Goal: Information Seeking & Learning: Check status

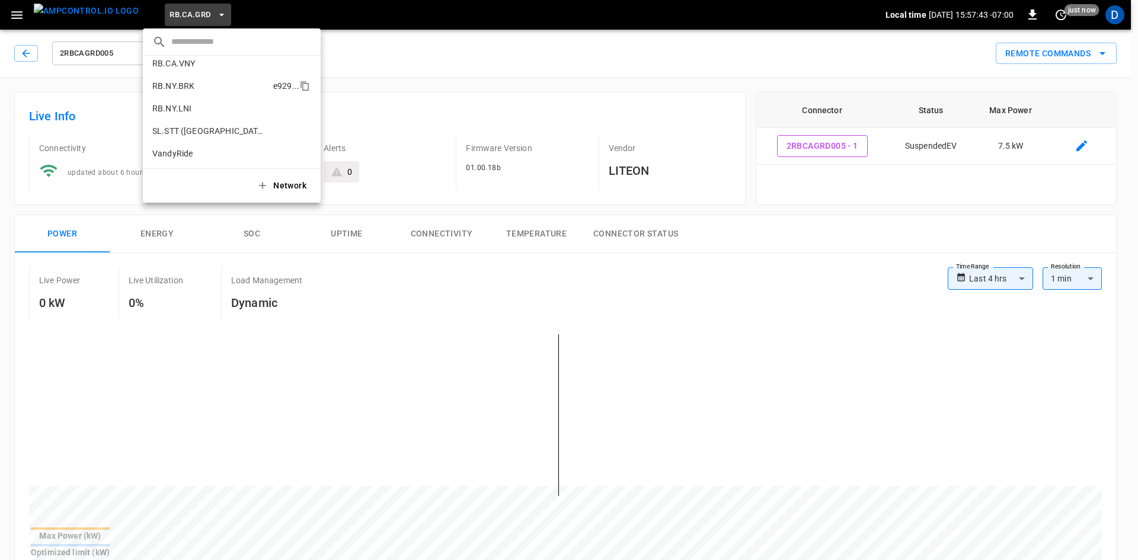
scroll to position [798, 0]
drag, startPoint x: 197, startPoint y: 127, endPoint x: 1136, endPoint y: 13, distance: 946.5
click at [197, 127] on p "SL.STT ([GEOGRAPHIC_DATA])" at bounding box center [210, 130] width 116 height 12
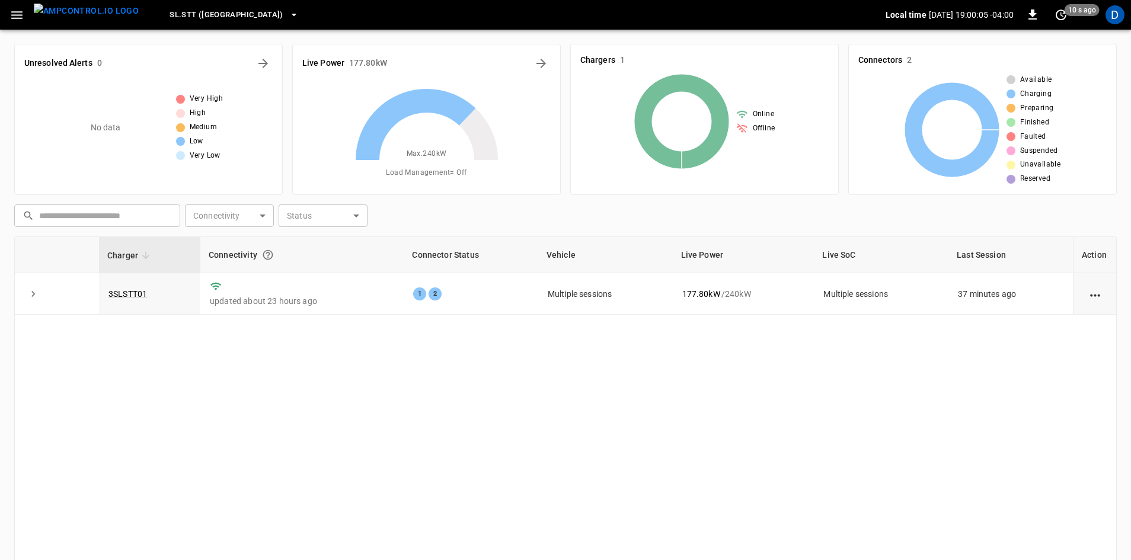
click at [181, 7] on button "SL.STT ([GEOGRAPHIC_DATA])" at bounding box center [234, 15] width 139 height 23
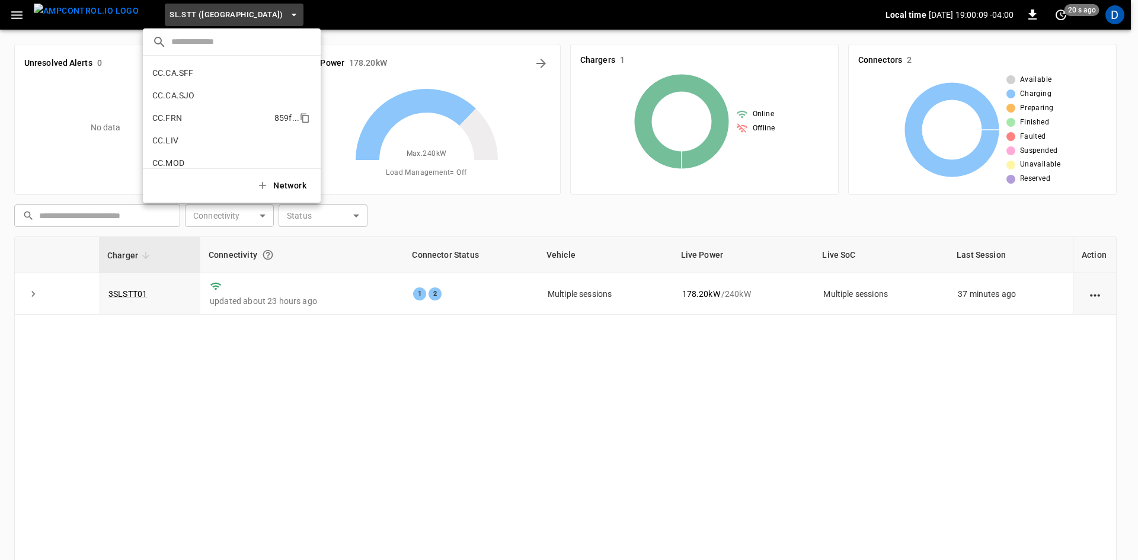
scroll to position [205, 0]
click at [189, 152] on li "CC.MOD b4ef ..." at bounding box center [232, 159] width 178 height 23
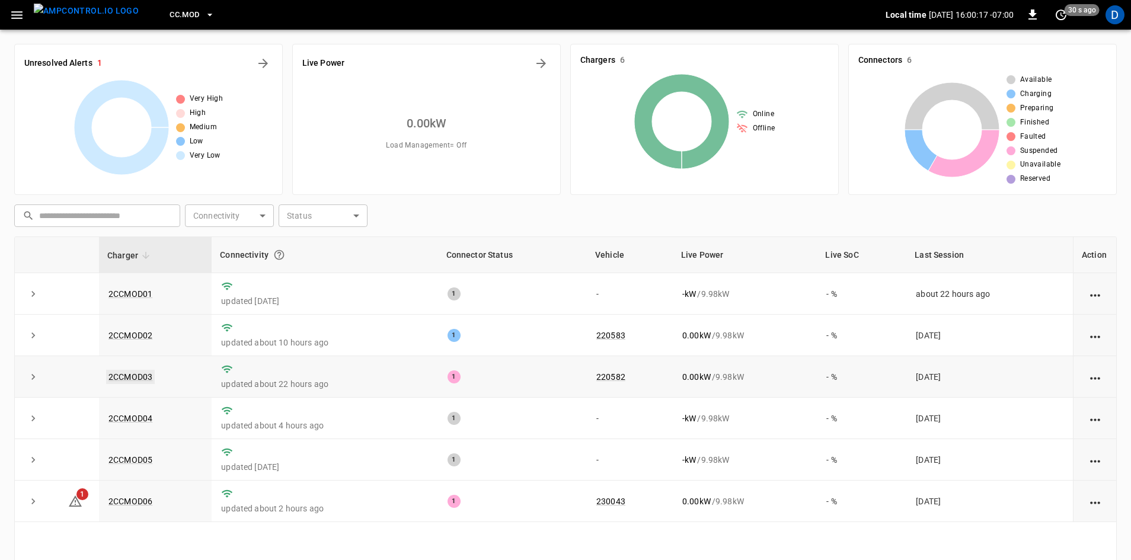
click at [138, 376] on link "2CCMOD03" at bounding box center [130, 377] width 49 height 14
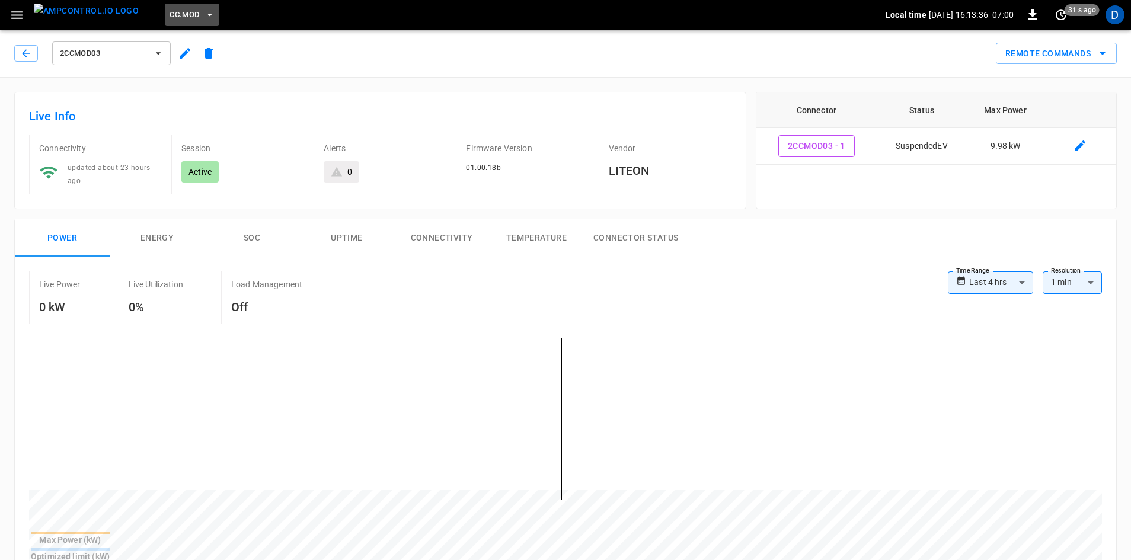
click at [170, 12] on span "CC.MOD" at bounding box center [185, 15] width 30 height 14
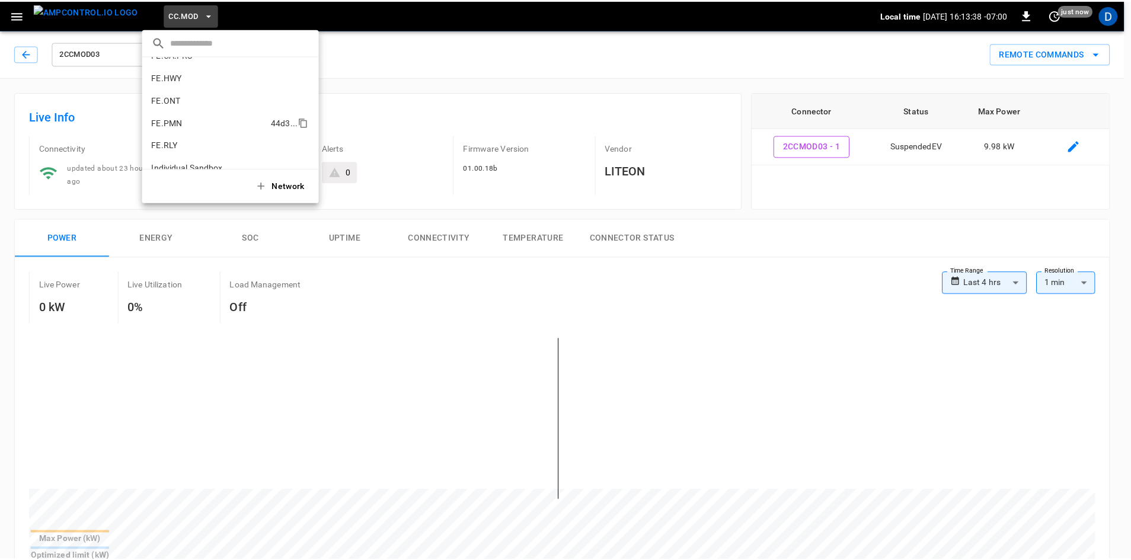
scroll to position [467, 0]
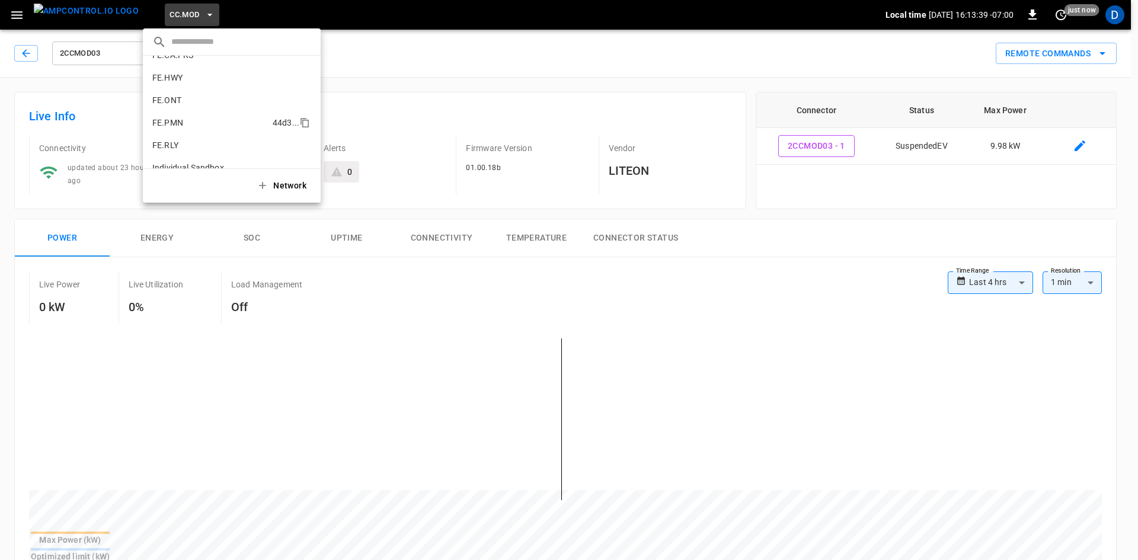
click at [183, 120] on li "FE.PMN 44d3 ..." at bounding box center [232, 122] width 178 height 23
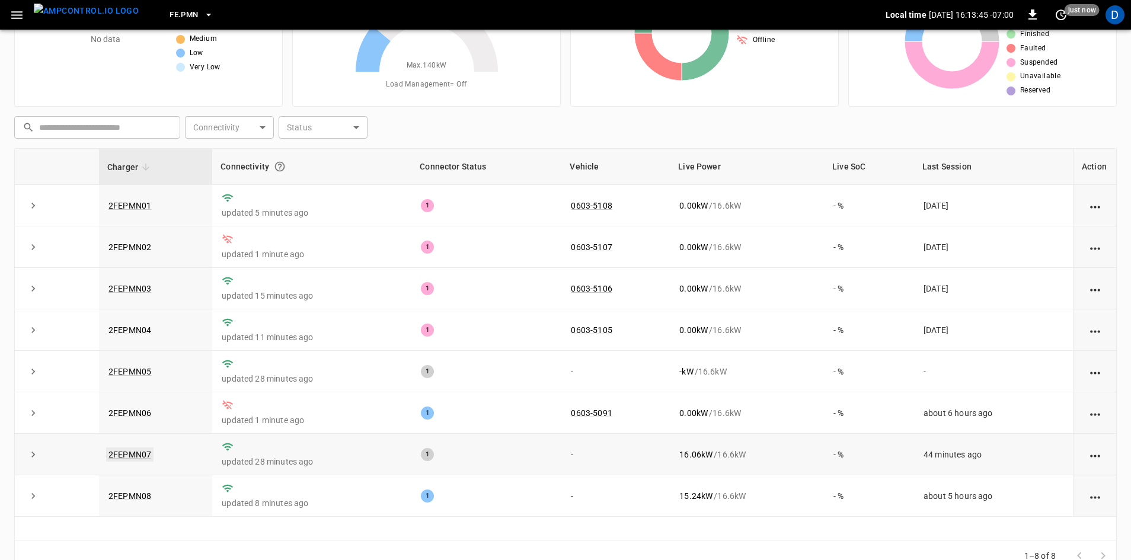
scroll to position [114, 0]
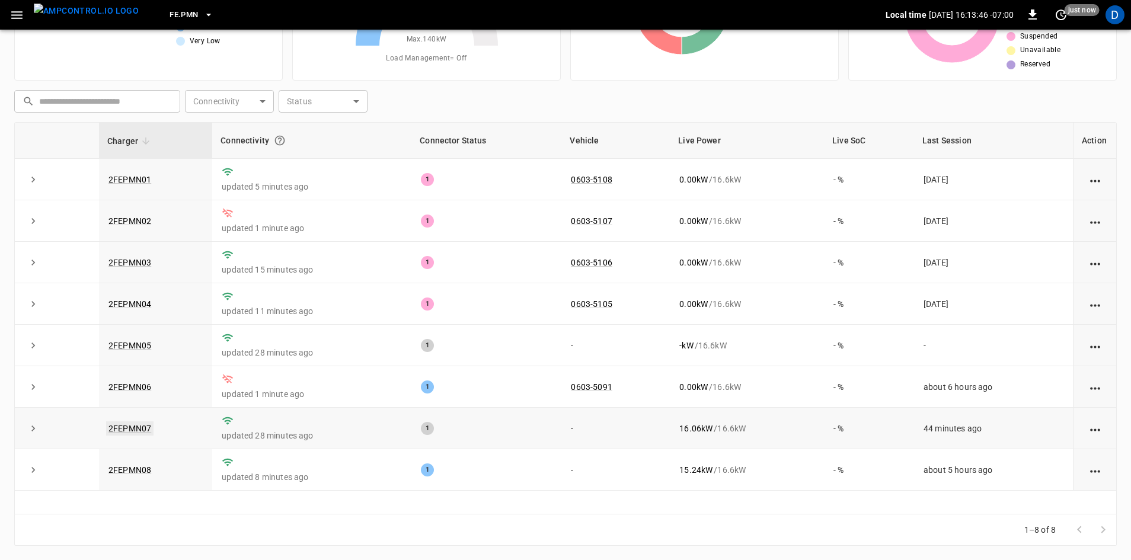
click at [142, 427] on link "2FEPMN07" at bounding box center [129, 429] width 47 height 14
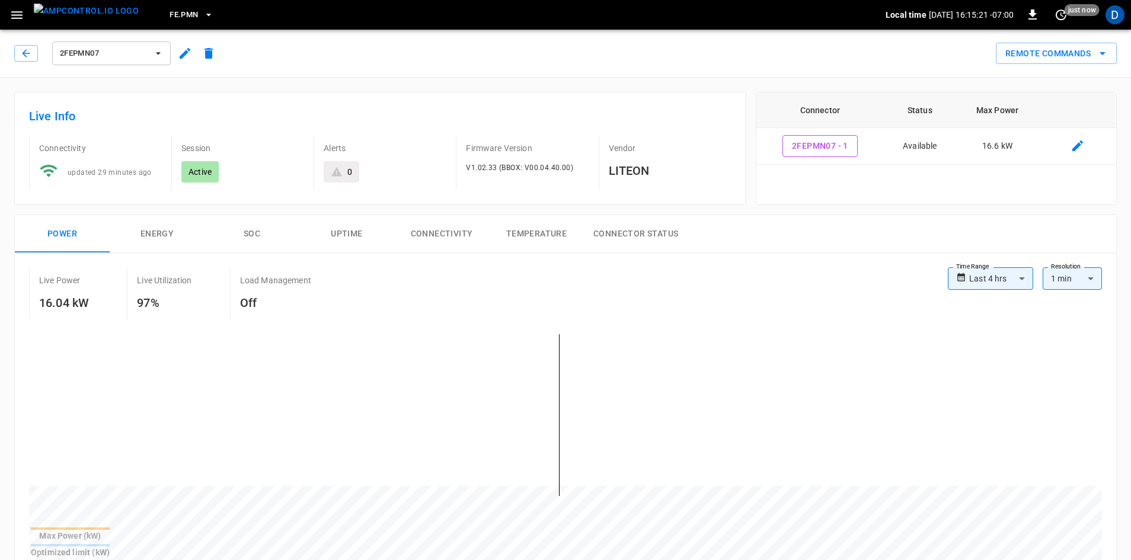
click at [203, 9] on icon "button" at bounding box center [209, 15] width 12 height 12
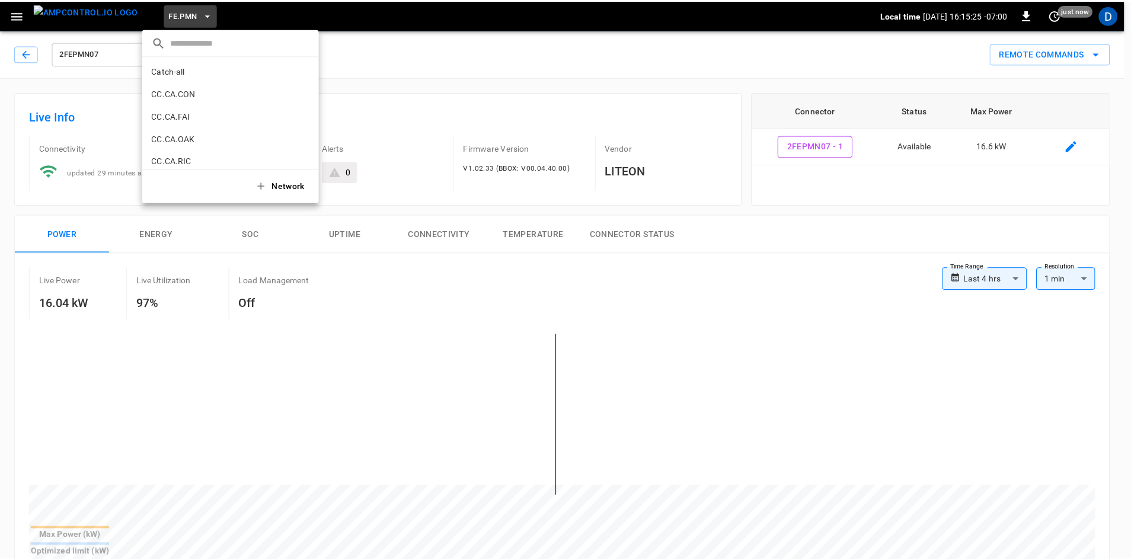
scroll to position [119, 0]
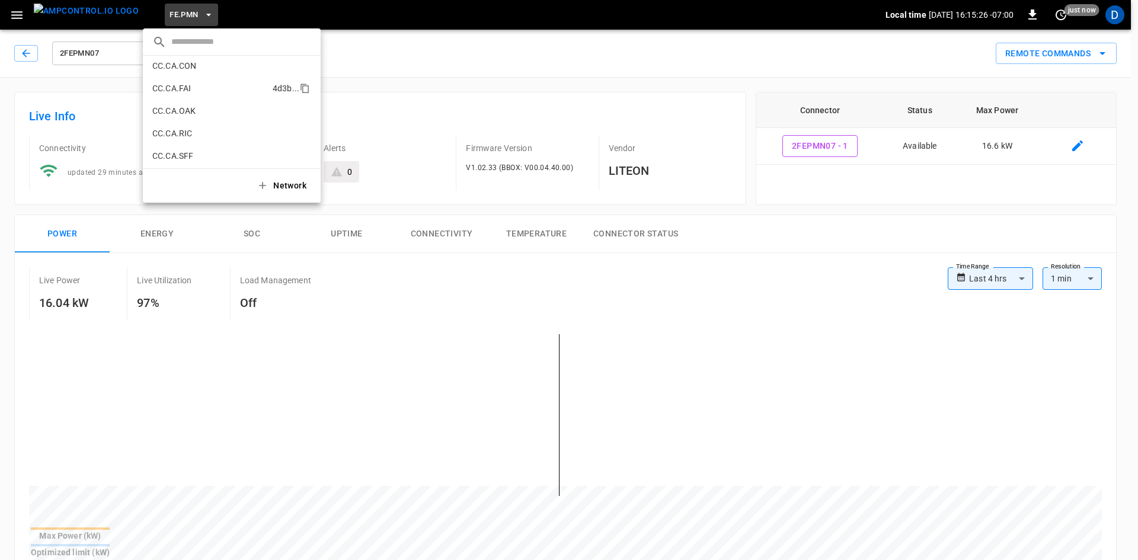
click at [193, 92] on li "CC.CA.FAI 4d3b ..." at bounding box center [232, 88] width 178 height 23
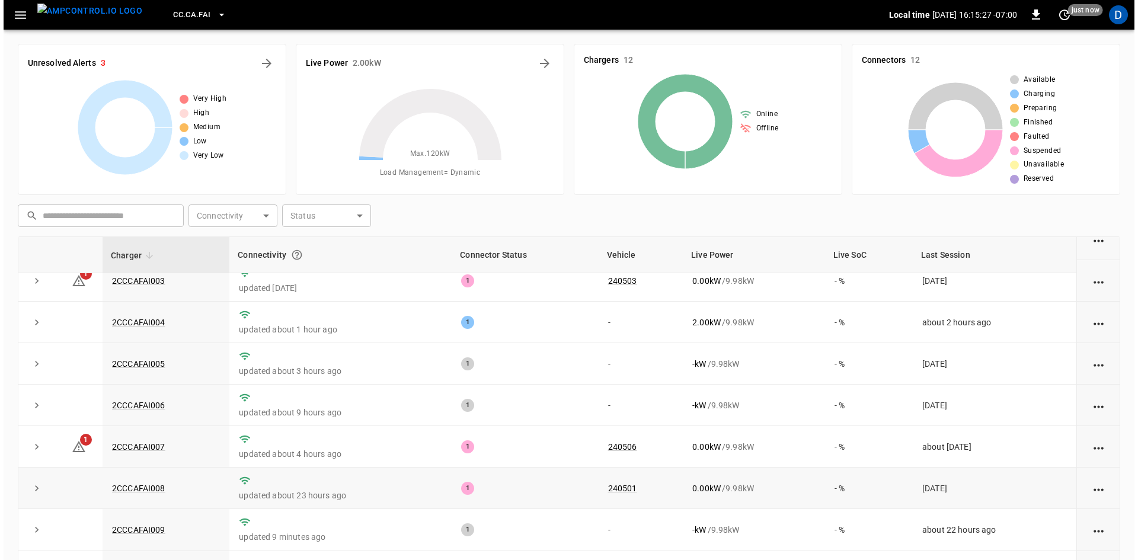
scroll to position [150, 0]
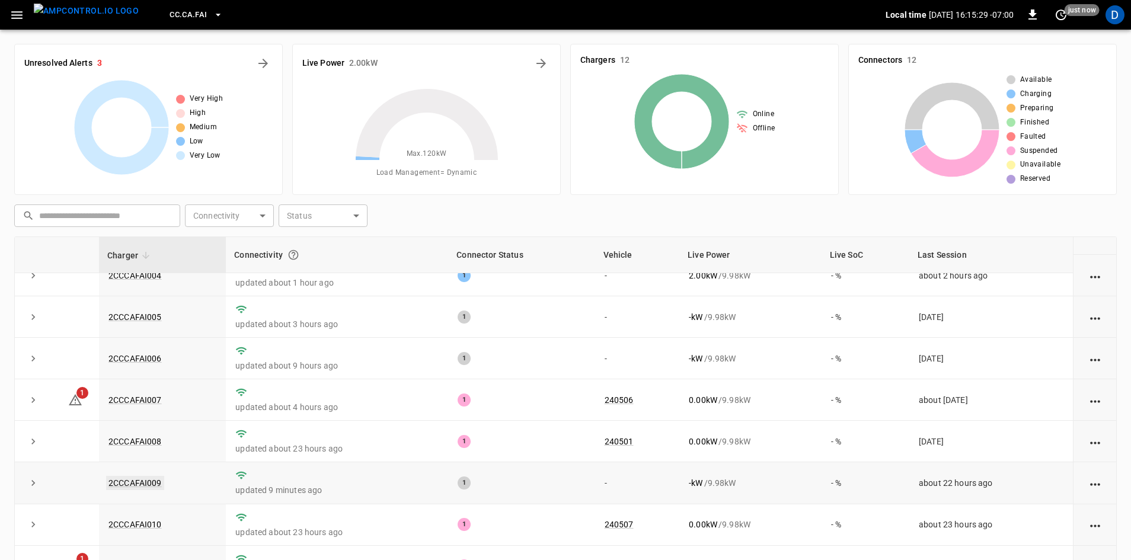
click at [149, 482] on link "2CCCAFAI009" at bounding box center [135, 483] width 58 height 14
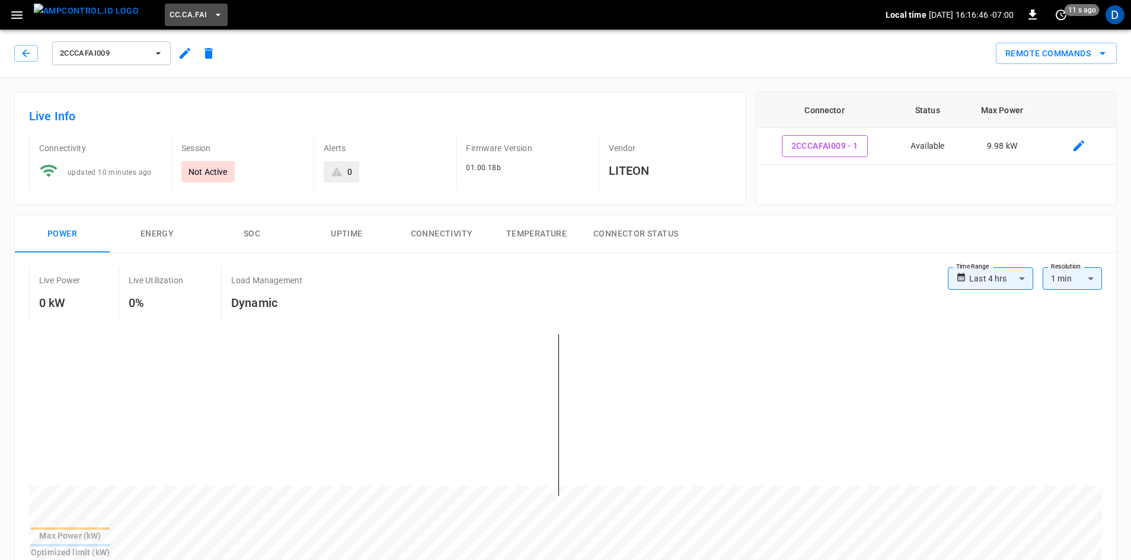
click at [170, 15] on span "CC.CA.FAI" at bounding box center [188, 15] width 37 height 14
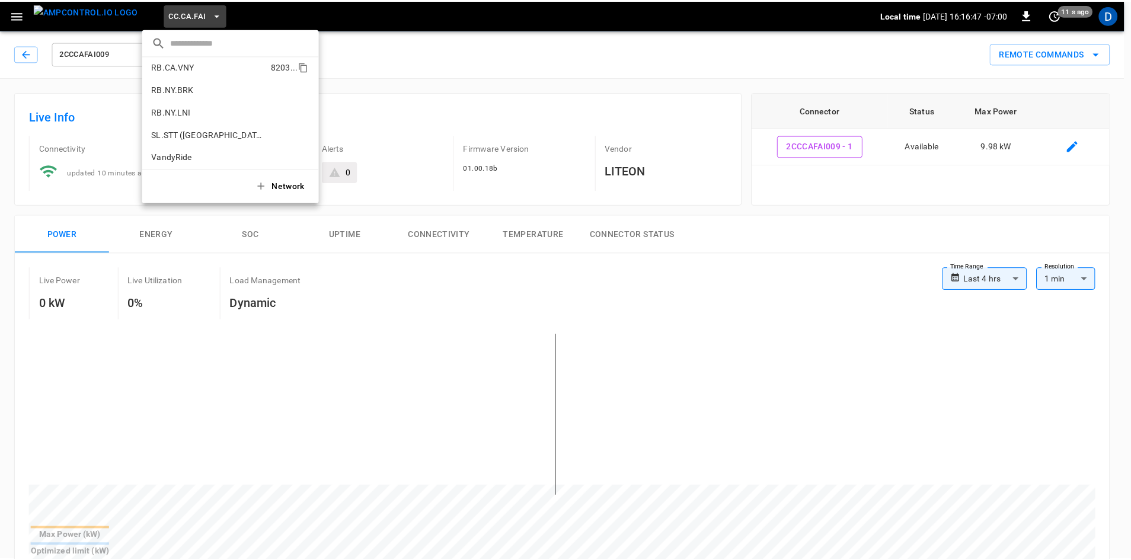
scroll to position [798, 0]
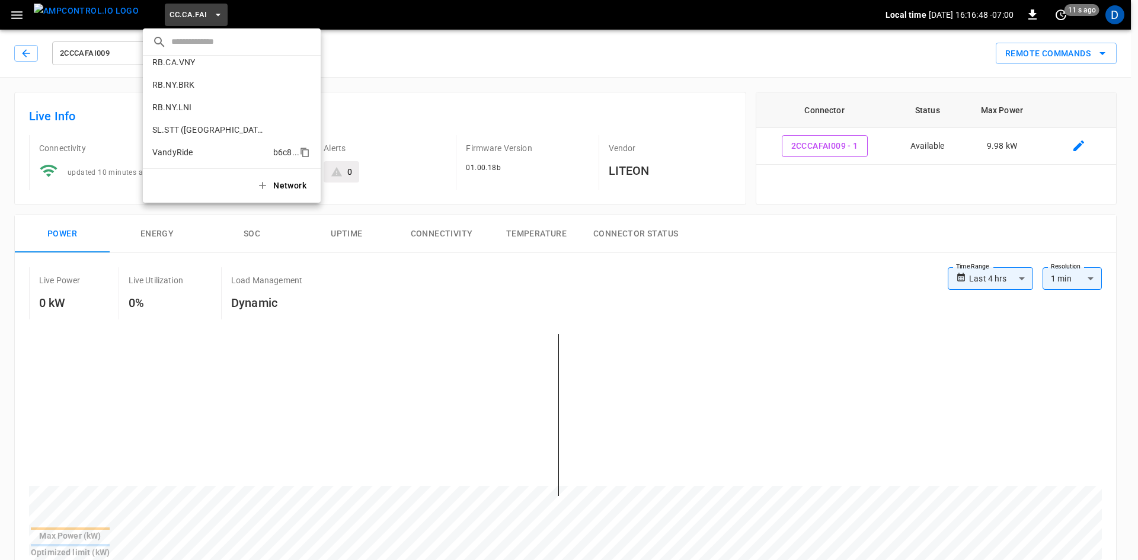
click at [178, 148] on p "VandyRide" at bounding box center [172, 152] width 40 height 12
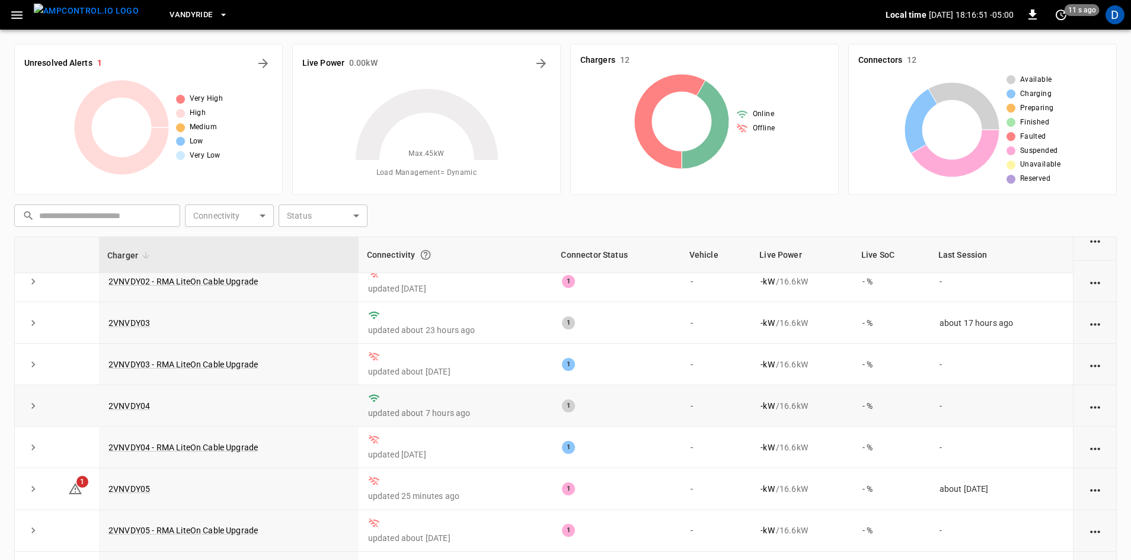
scroll to position [150, 0]
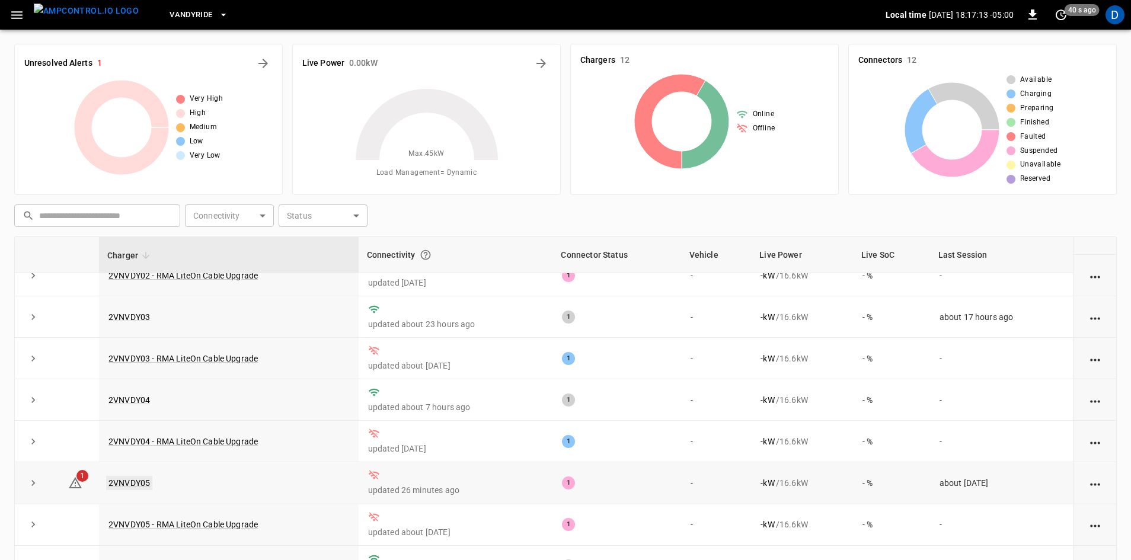
click at [140, 479] on link "2VNVDY05" at bounding box center [129, 483] width 46 height 14
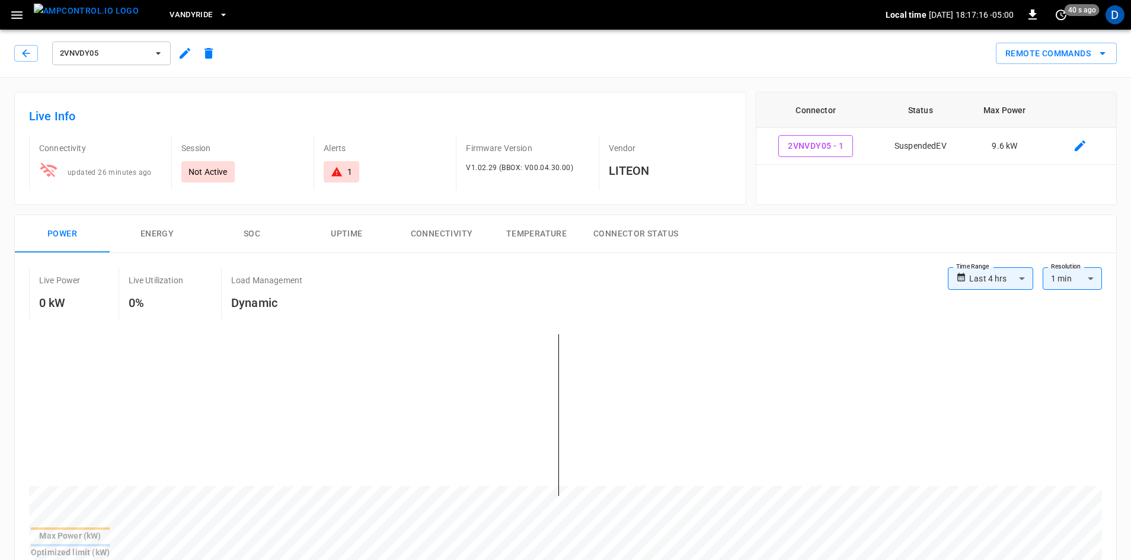
click at [472, 237] on button "Connectivity" at bounding box center [441, 234] width 95 height 38
click at [170, 20] on span "VandyRide" at bounding box center [191, 15] width 43 height 14
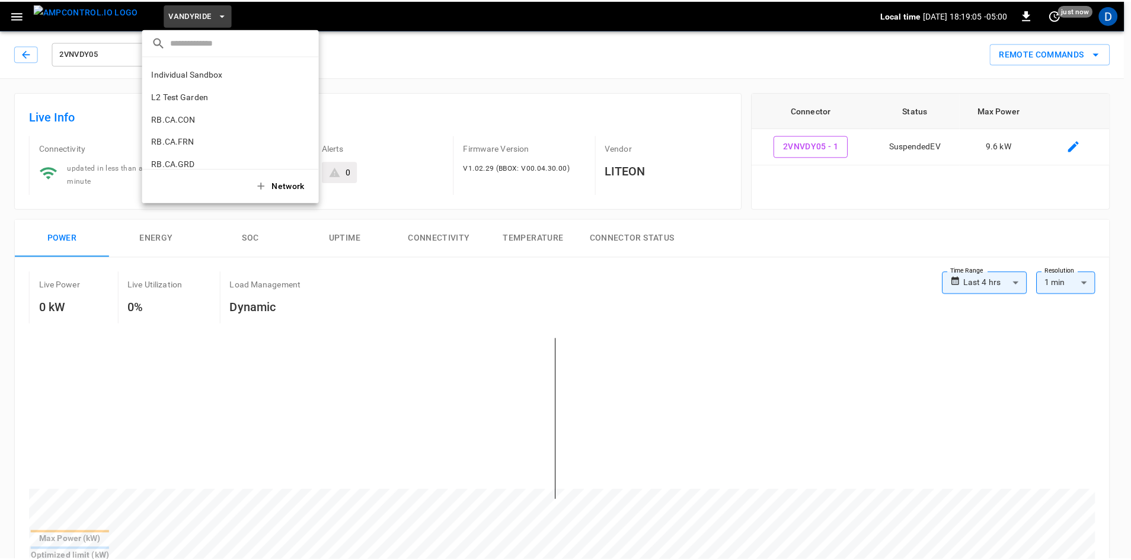
scroll to position [620, 0]
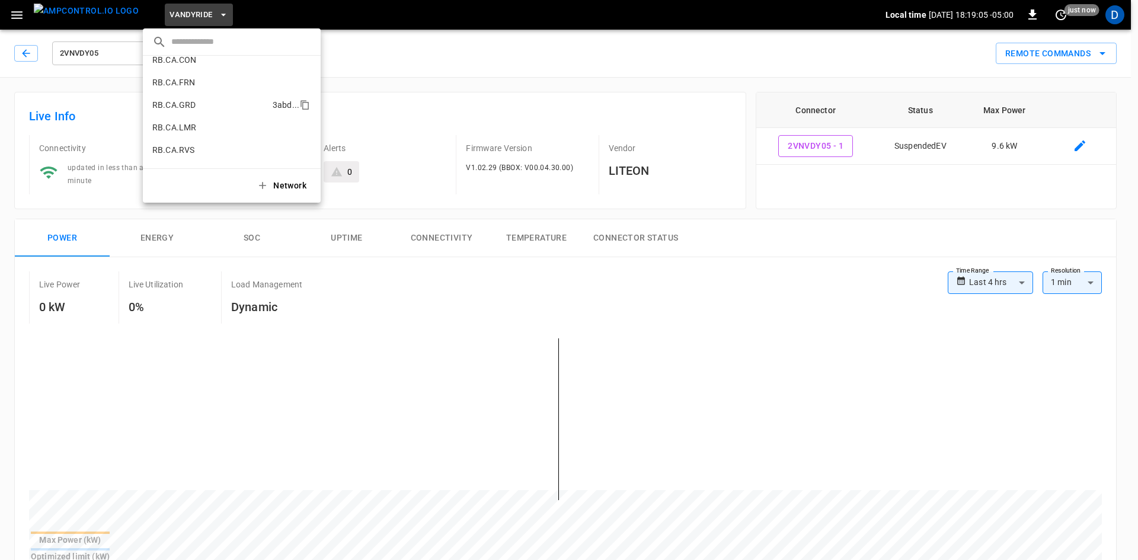
click at [193, 101] on p "RB.CA.GRD" at bounding box center [173, 105] width 43 height 12
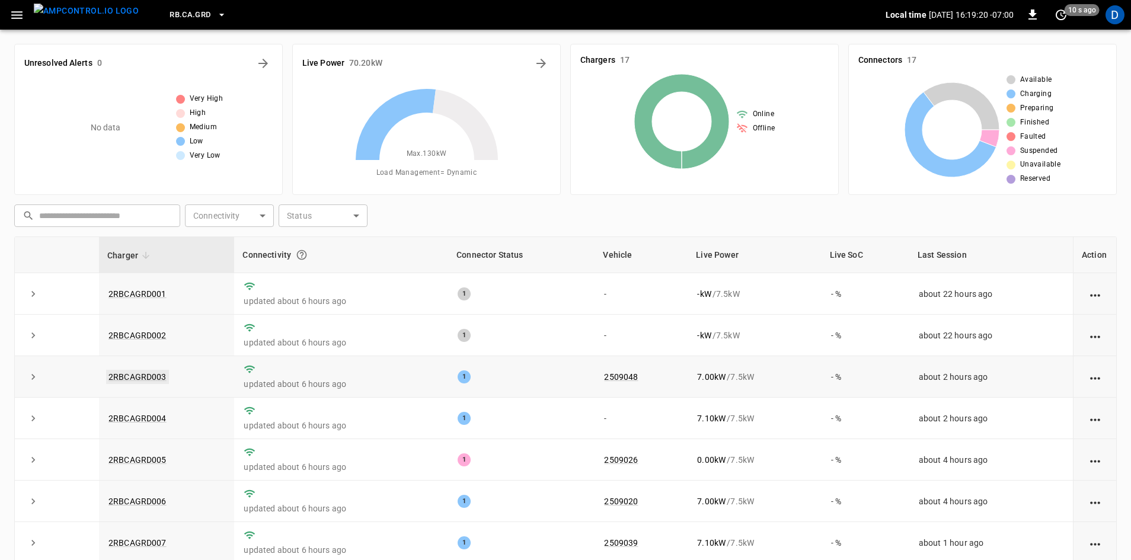
click at [140, 378] on link "2RBCAGRD003" at bounding box center [137, 377] width 63 height 14
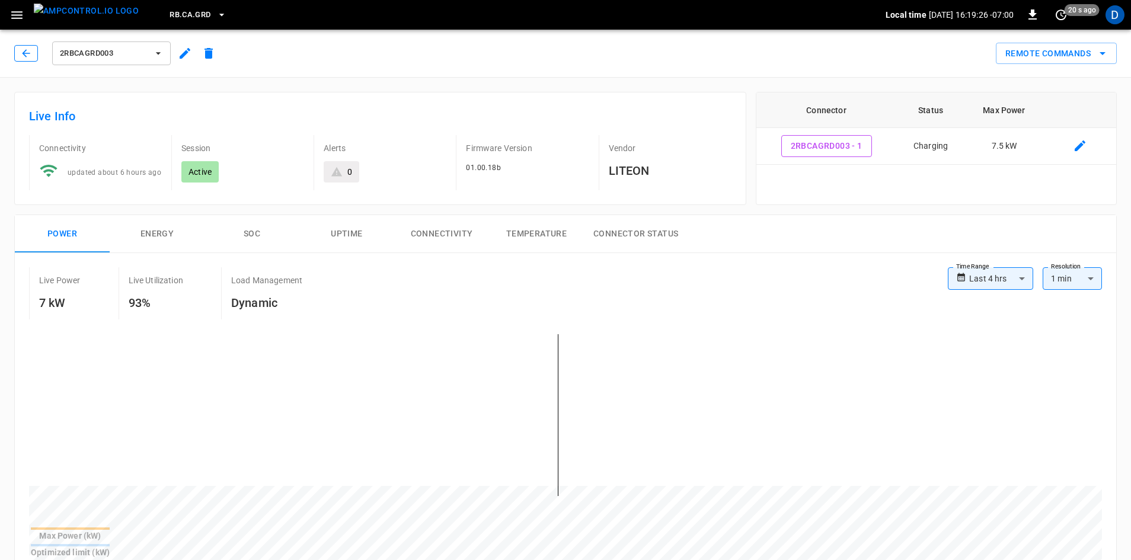
click at [28, 49] on icon "button" at bounding box center [26, 53] width 12 height 12
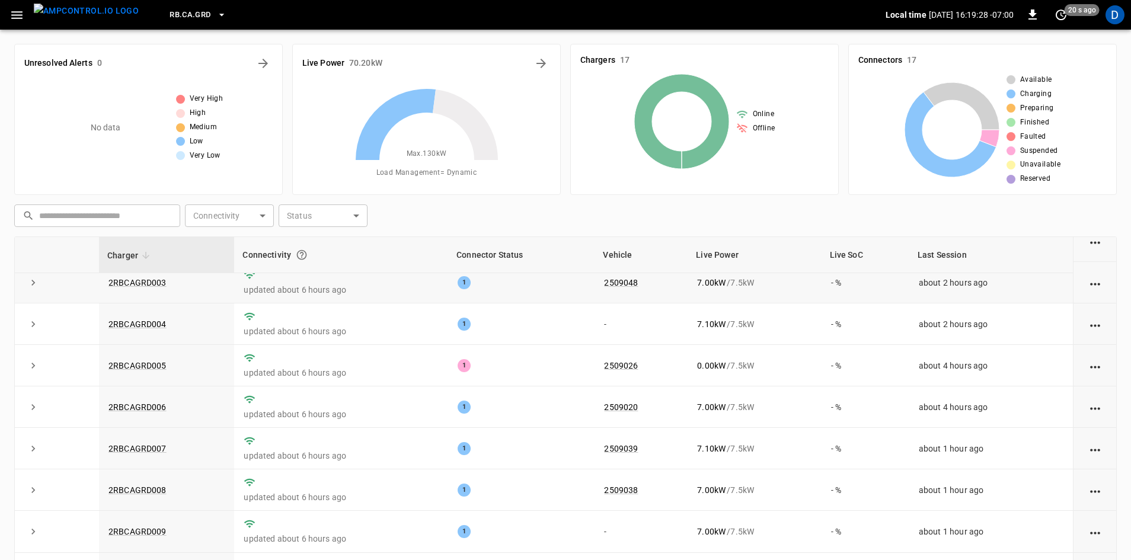
scroll to position [119, 0]
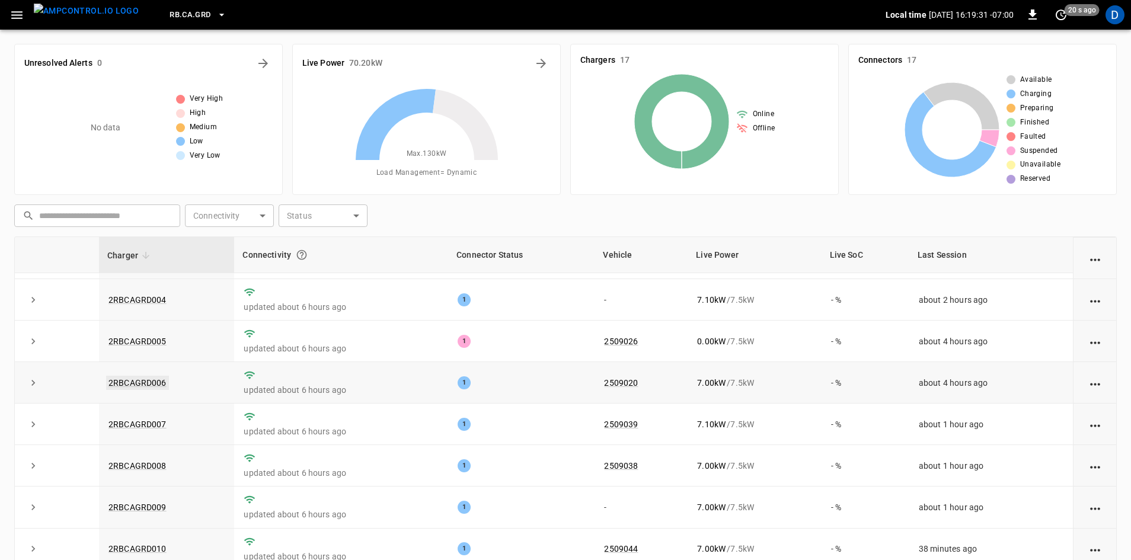
click at [150, 383] on link "2RBCAGRD006" at bounding box center [137, 383] width 63 height 14
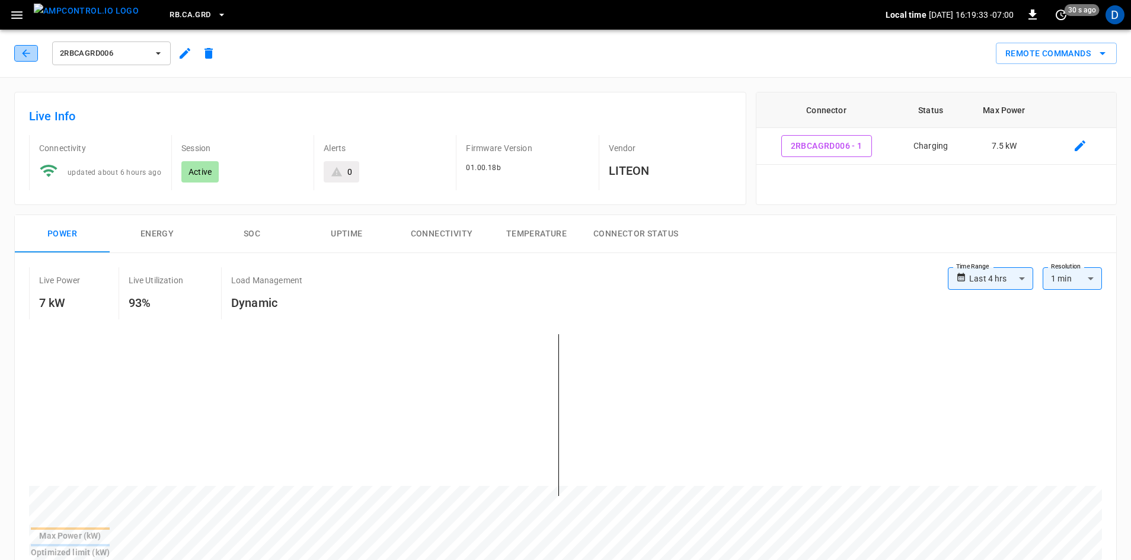
click at [31, 46] on button "button" at bounding box center [26, 53] width 24 height 17
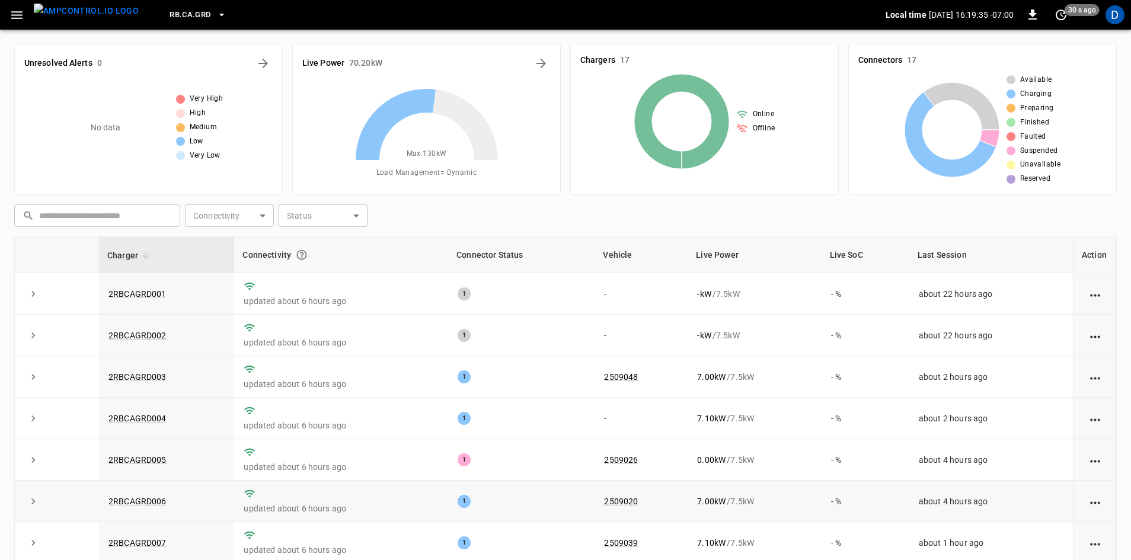
click at [144, 498] on td "2RBCAGRD006" at bounding box center [166, 501] width 135 height 41
click at [142, 502] on link "2RBCAGRD006" at bounding box center [137, 501] width 63 height 14
